Goal: Navigation & Orientation: Find specific page/section

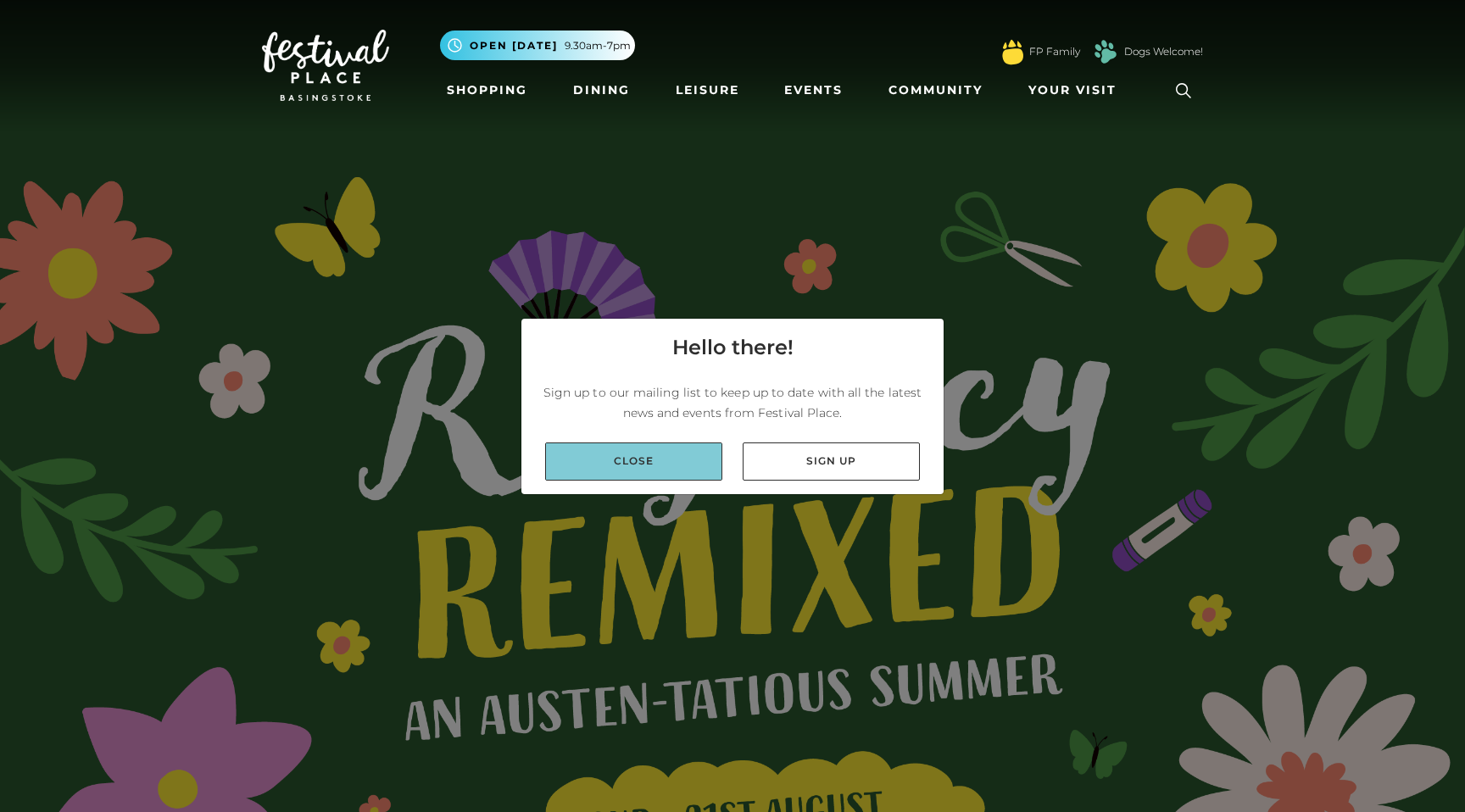
click at [614, 466] on link "Close" at bounding box center [634, 462] width 178 height 38
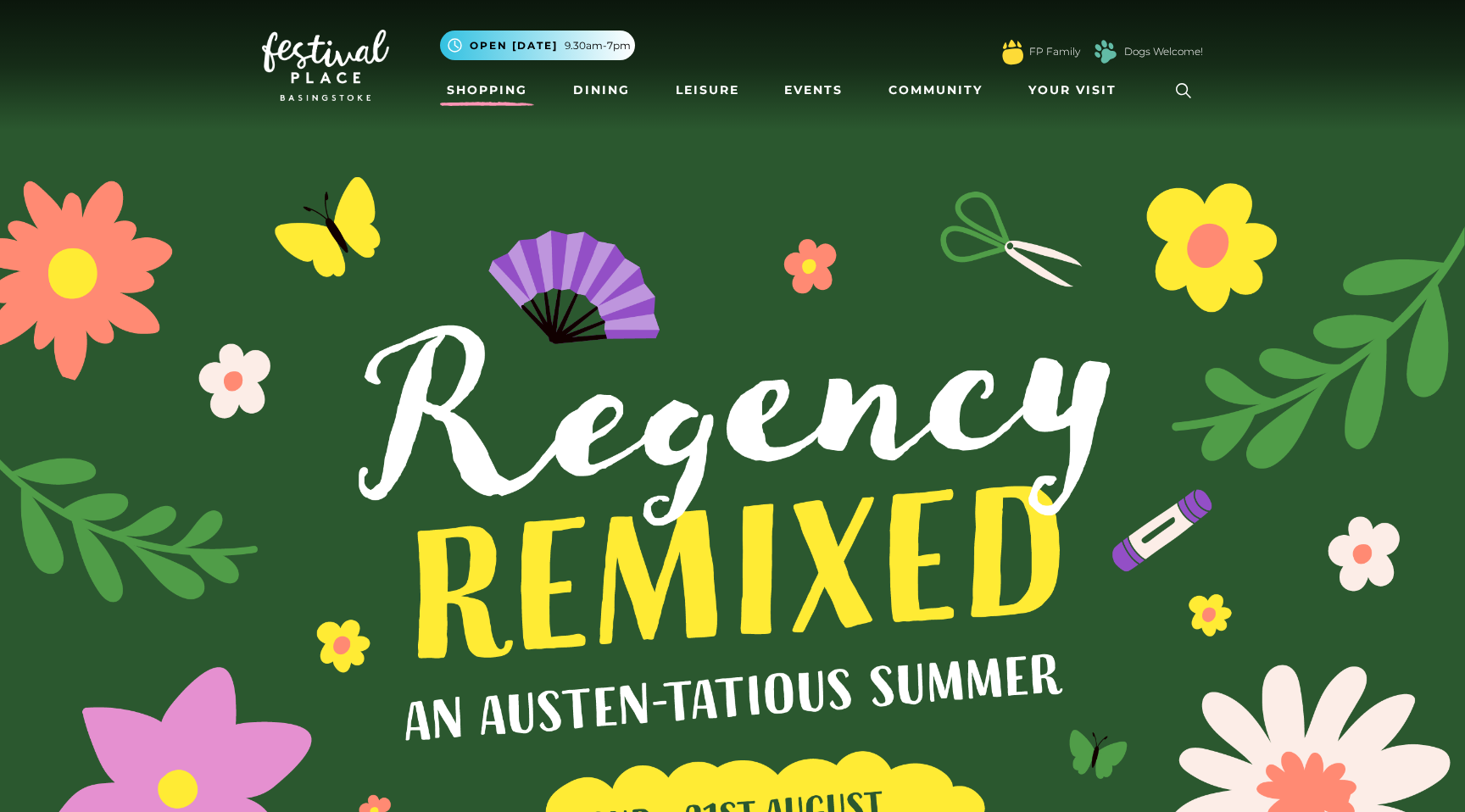
click at [493, 92] on link "Shopping" at bounding box center [486, 90] width 94 height 31
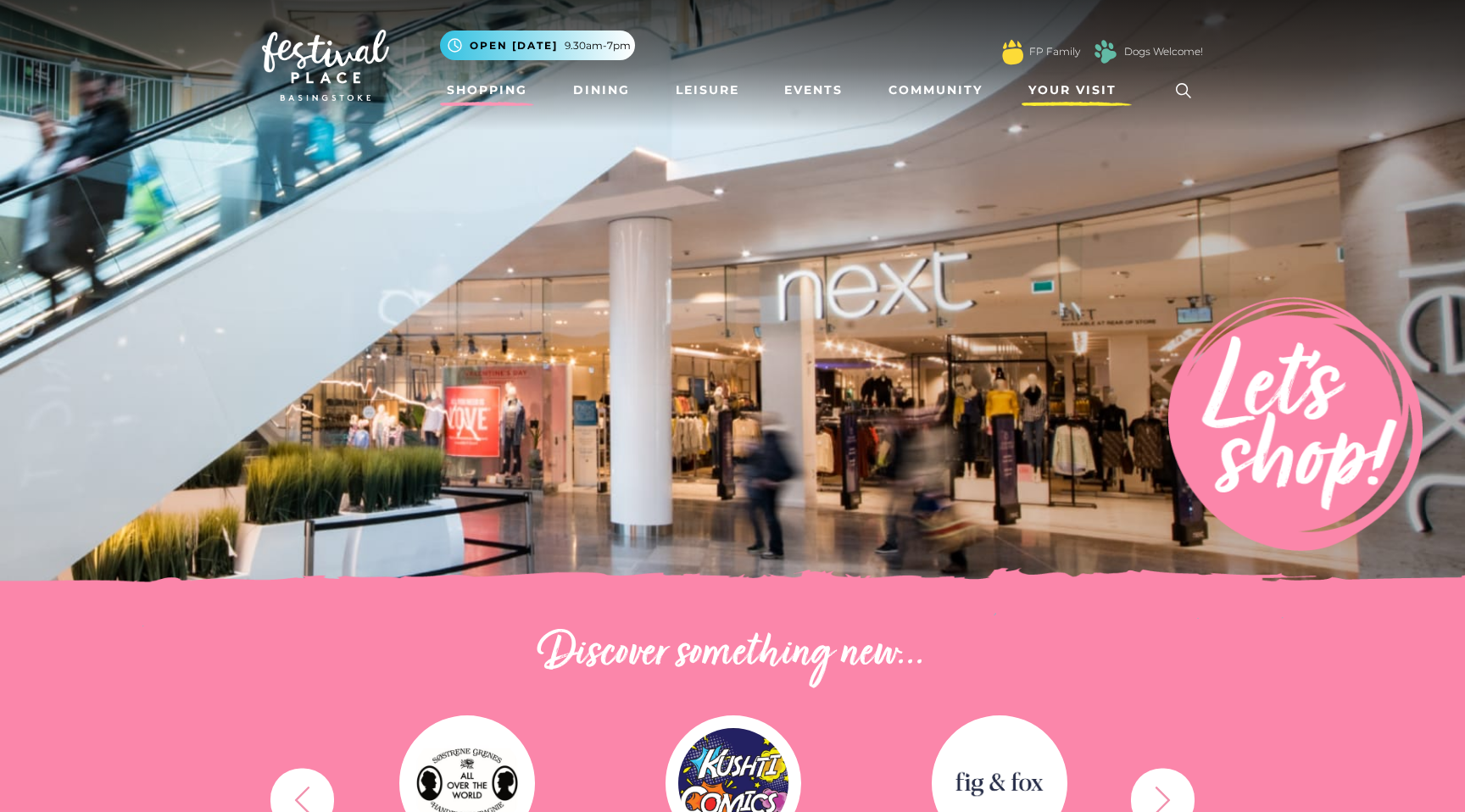
click at [1064, 86] on span "Your Visit" at bounding box center [1072, 90] width 88 height 18
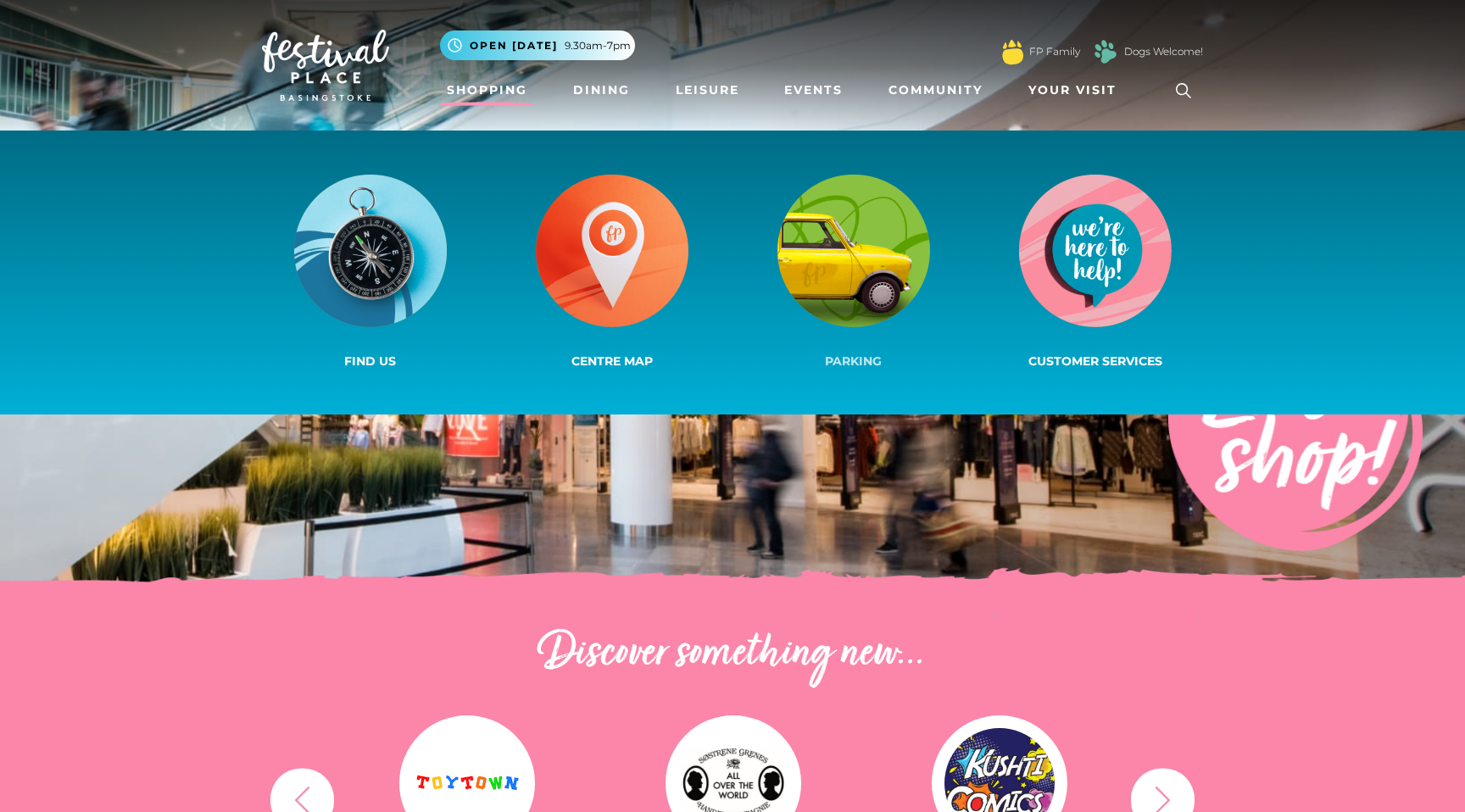
click at [847, 269] on img at bounding box center [854, 251] width 153 height 153
